Goal: Find specific page/section: Find specific page/section

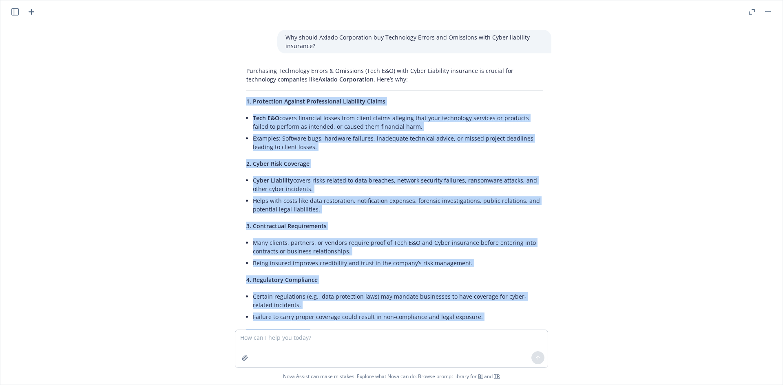
scroll to position [324, 0]
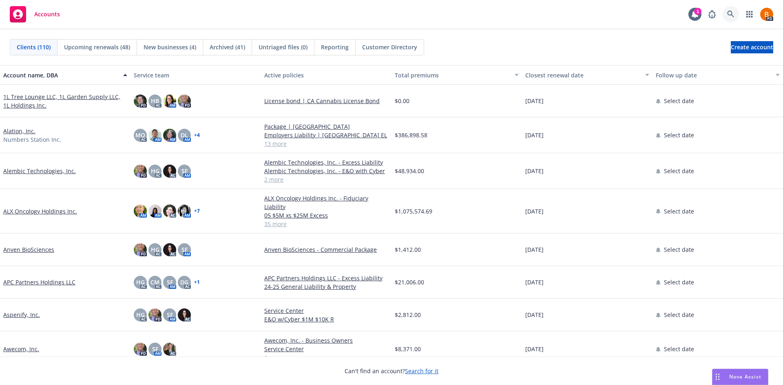
click at [729, 14] on icon at bounding box center [730, 14] width 7 height 7
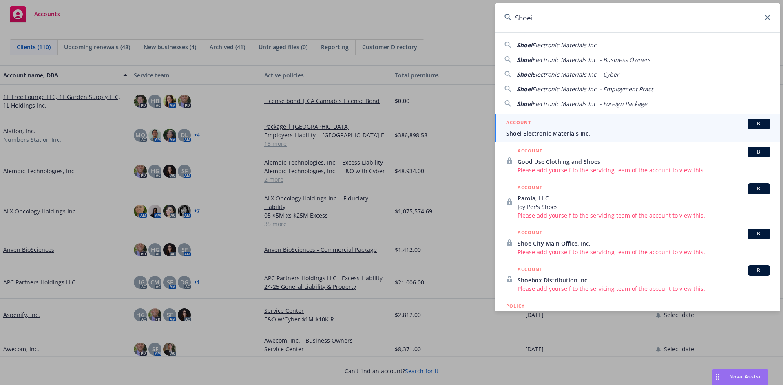
type input "Shoei"
click at [595, 134] on span "Shoei Electronic Materials Inc." at bounding box center [638, 133] width 264 height 9
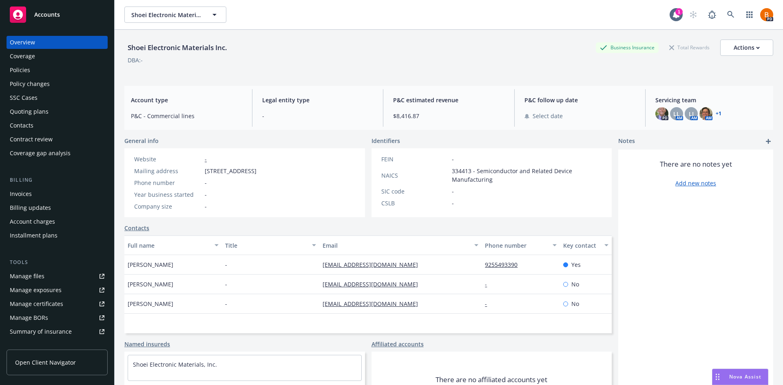
click at [715, 112] on link "+ 1" at bounding box center [718, 113] width 6 height 5
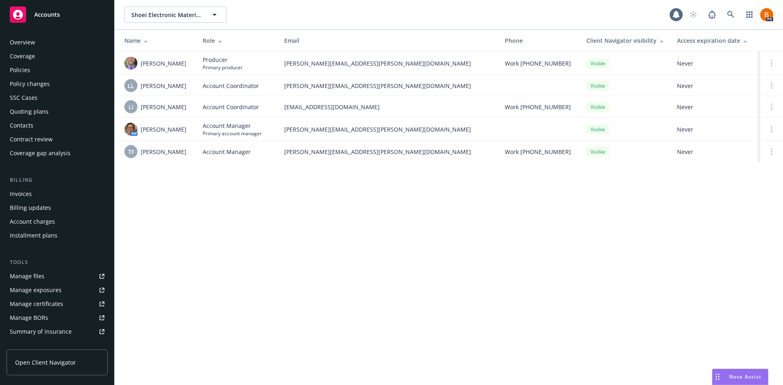
scroll to position [132, 0]
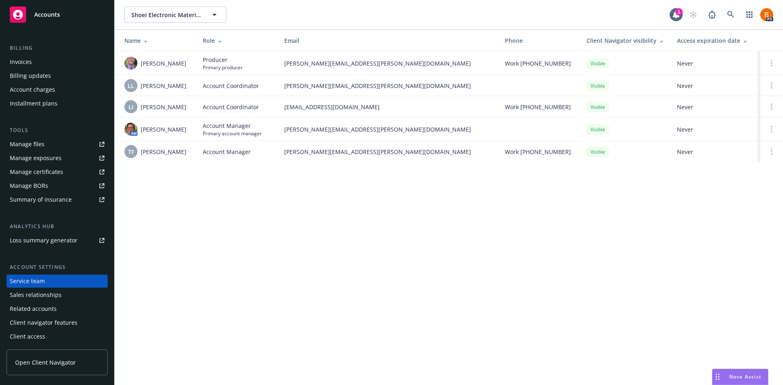
click at [44, 15] on span "Accounts" at bounding box center [47, 14] width 26 height 7
